Goal: Navigation & Orientation: Find specific page/section

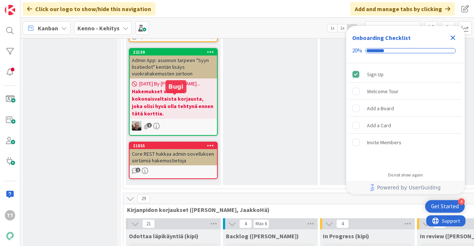
scroll to position [4779, 0]
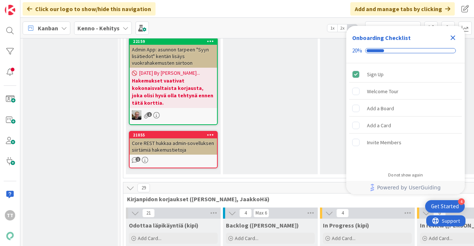
click at [453, 36] on icon "Close Checklist" at bounding box center [453, 37] width 9 height 9
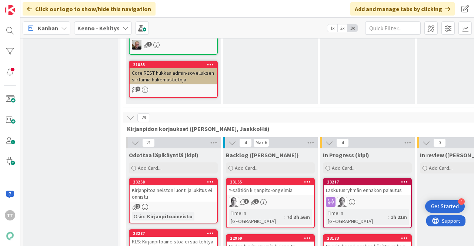
scroll to position [4853, 0]
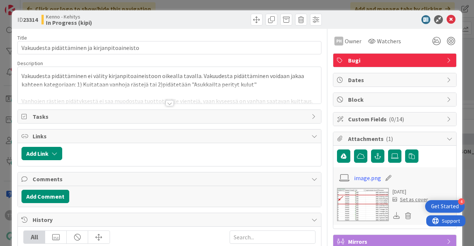
click at [166, 103] on div at bounding box center [170, 103] width 8 height 6
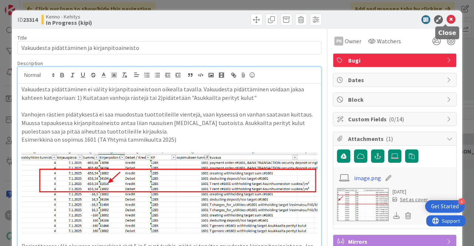
click at [447, 19] on icon at bounding box center [451, 19] width 9 height 9
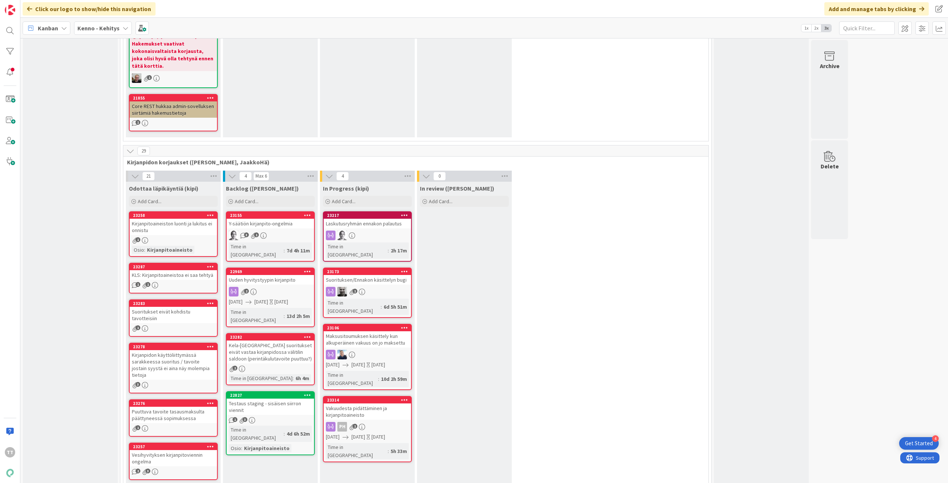
scroll to position [4816, 0]
